Goal: Check status: Check status

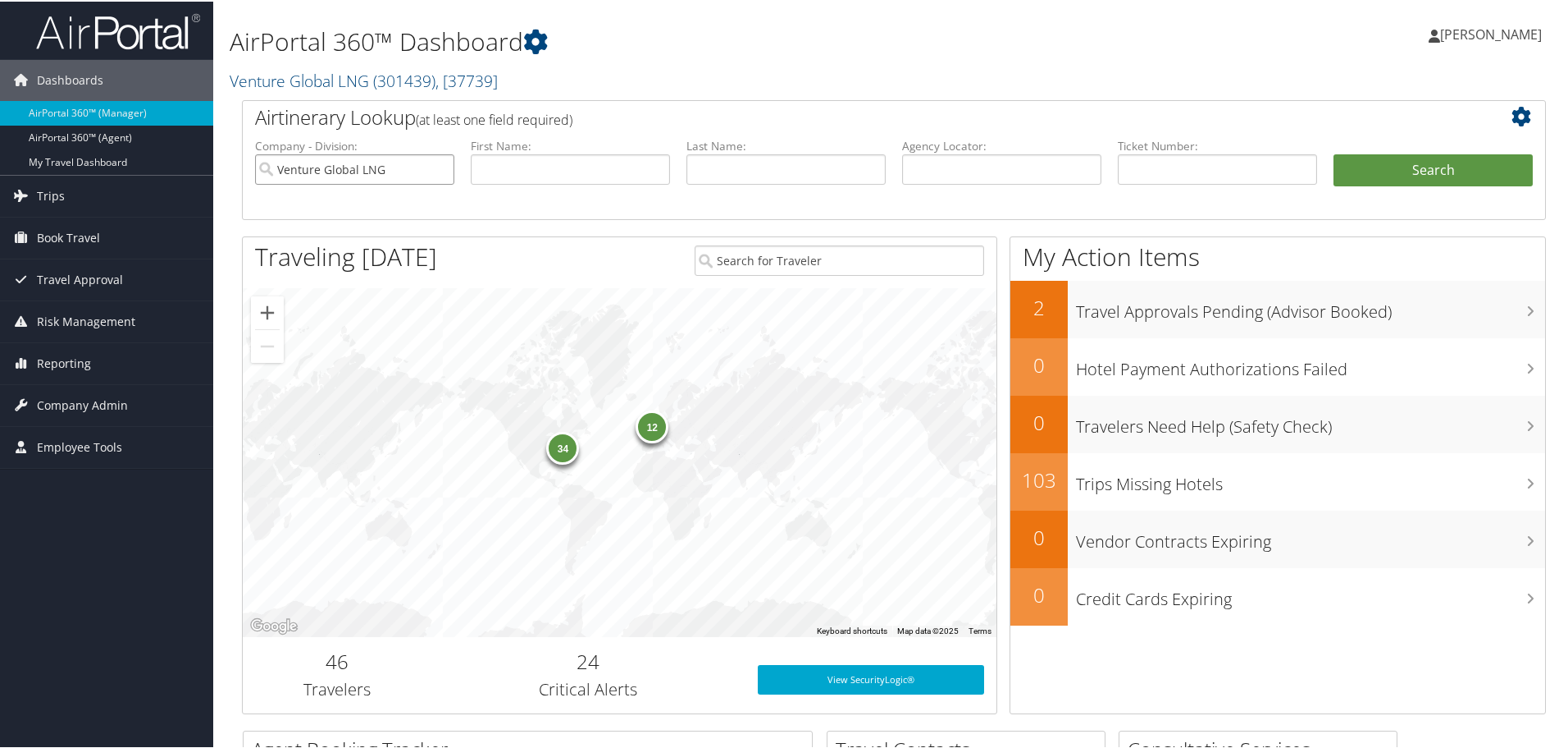
click at [441, 165] on input "Venture Global LNG" at bounding box center [355, 167] width 199 height 30
click at [1193, 175] on input "text" at bounding box center [1218, 167] width 199 height 30
paste input "0017308811023"
type input "0017308811023"
click at [1384, 165] on button "Search" at bounding box center [1434, 169] width 199 height 33
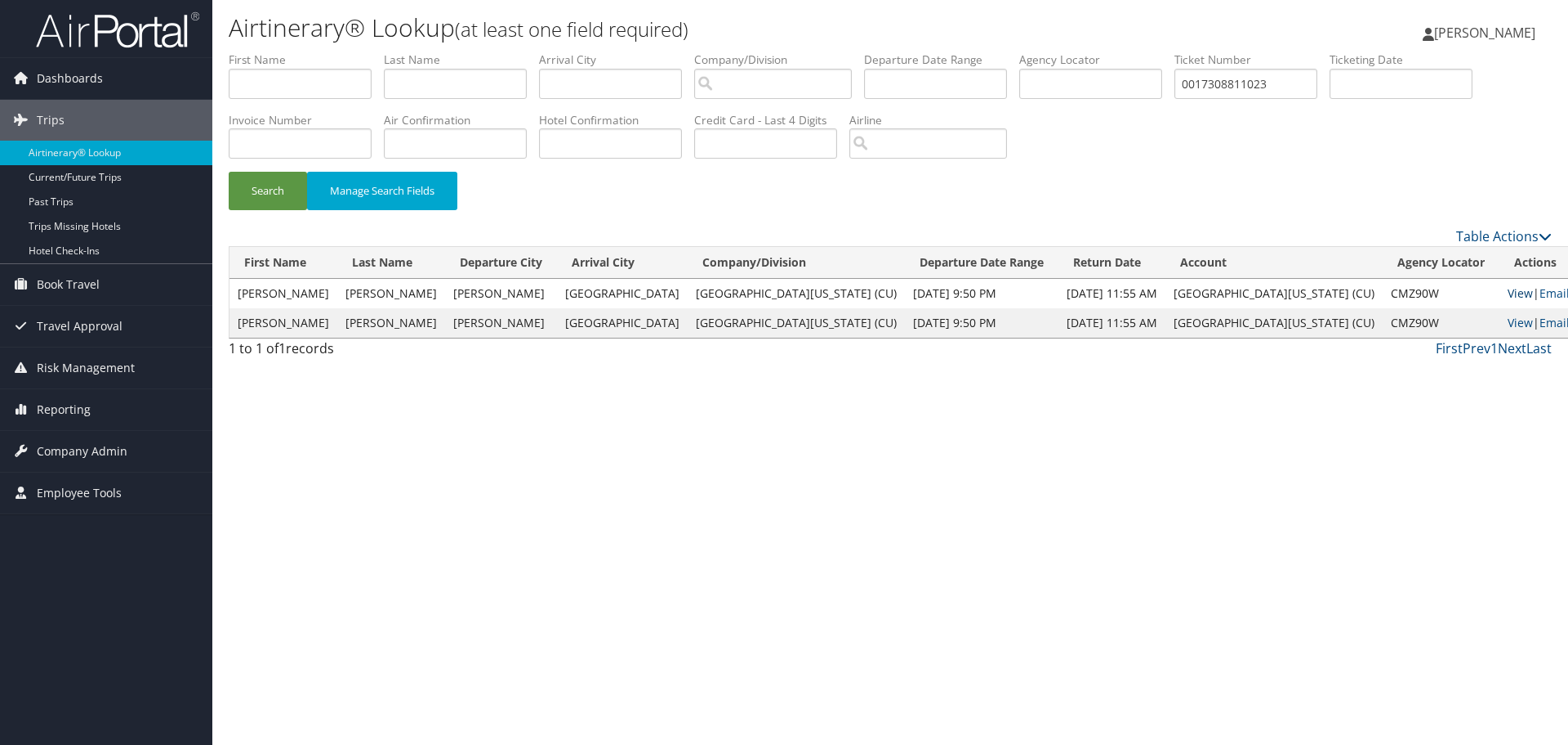
click at [1507, 292] on link "View" at bounding box center [1520, 293] width 25 height 15
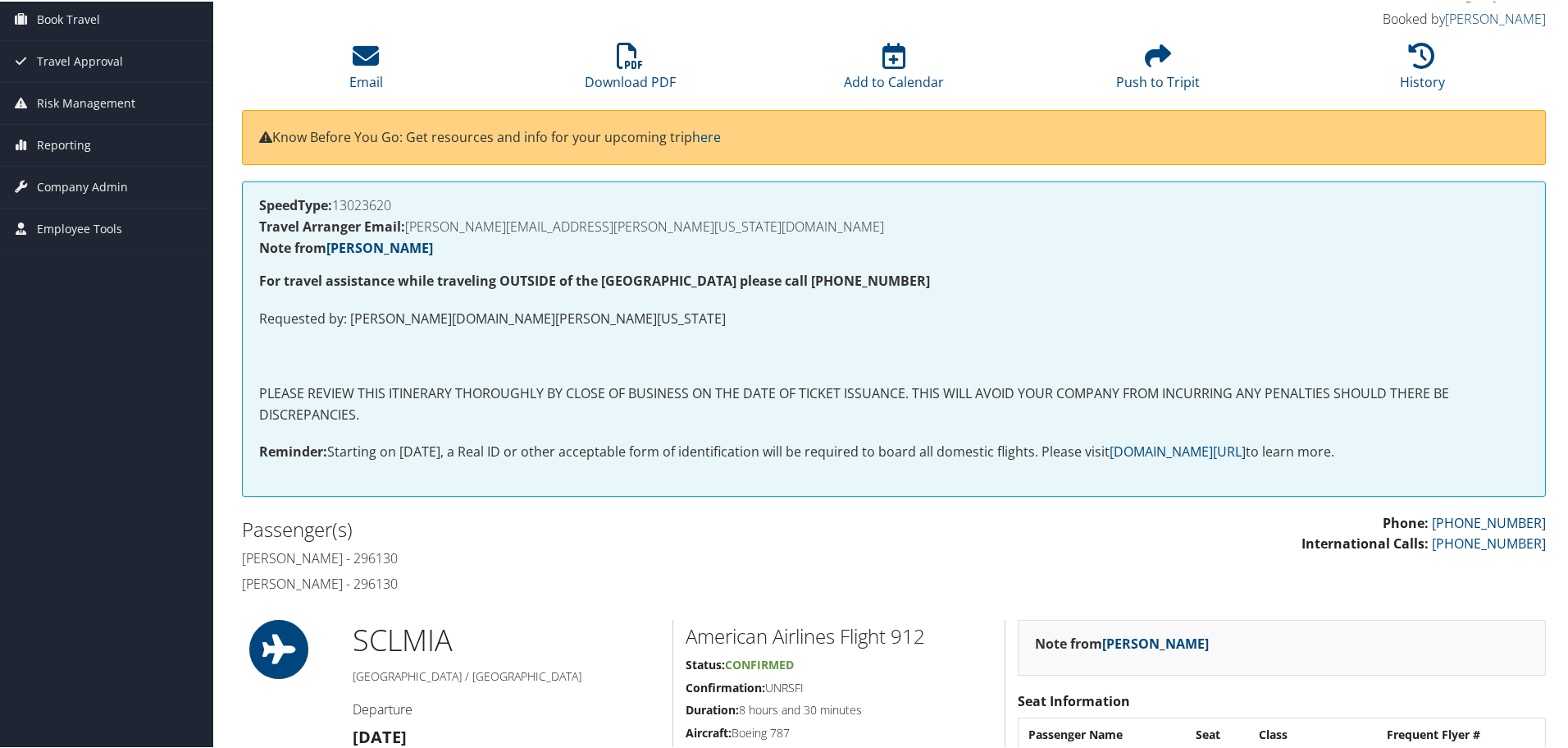
scroll to position [96, 0]
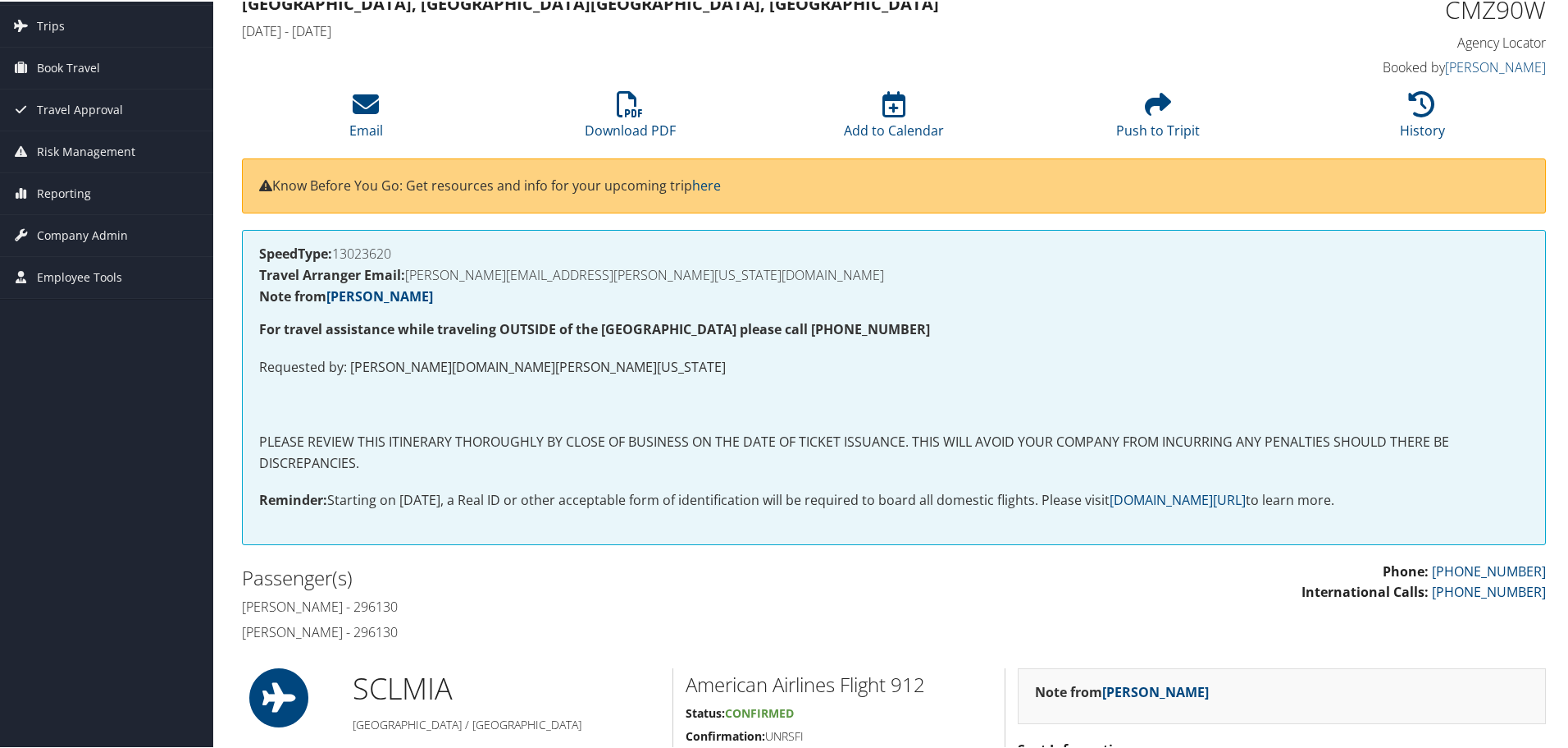
click at [1496, 5] on h1 "CMZ90W" at bounding box center [1392, 9] width 308 height 35
copy h1 "CMZ90W"
